Goal: Book appointment/travel/reservation

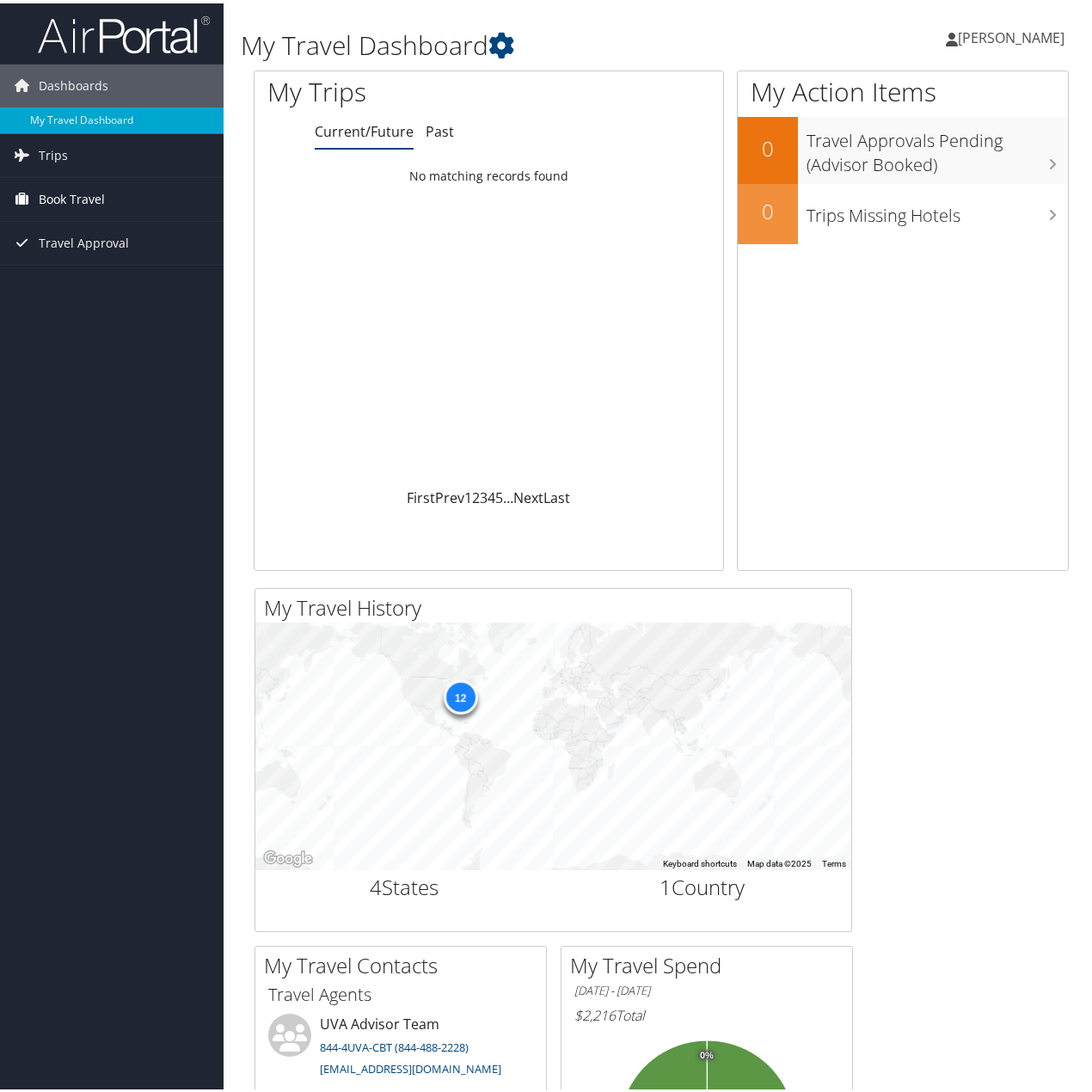
click at [76, 188] on span "Book Travel" at bounding box center [71, 196] width 66 height 43
click at [108, 285] on link "Book/Manage Online Trips" at bounding box center [112, 282] width 224 height 26
